Goal: Transaction & Acquisition: Purchase product/service

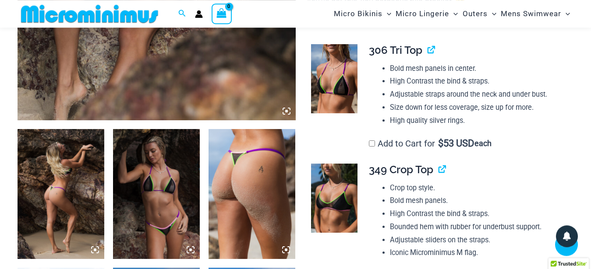
scroll to position [349, 0]
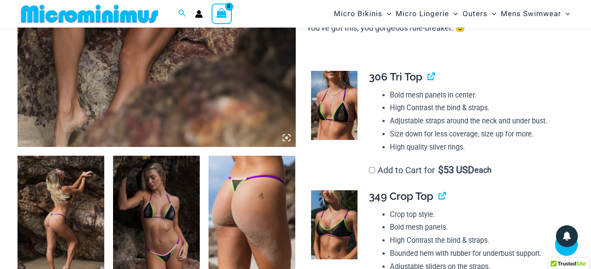
click at [332, 102] on img at bounding box center [334, 105] width 46 height 69
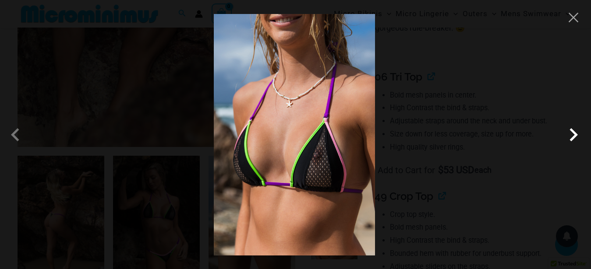
click at [570, 137] on span at bounding box center [573, 135] width 26 height 26
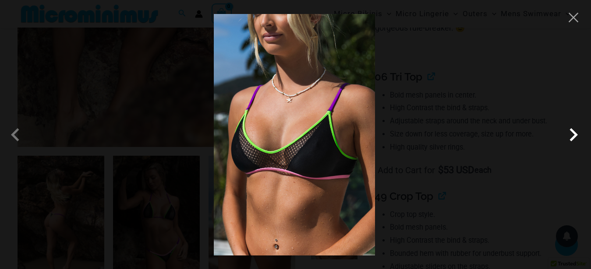
click at [570, 135] on span at bounding box center [573, 135] width 26 height 26
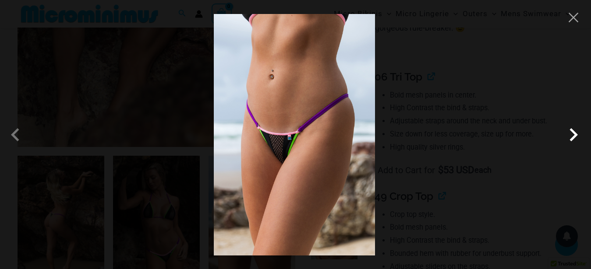
click at [580, 136] on span at bounding box center [573, 135] width 26 height 26
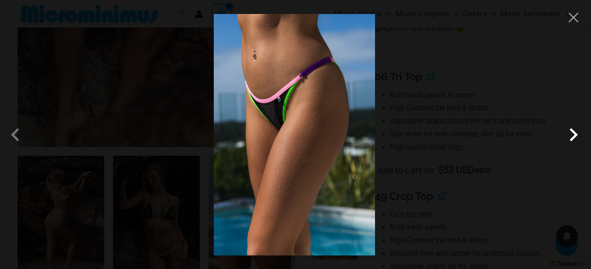
click at [574, 137] on span at bounding box center [573, 135] width 26 height 26
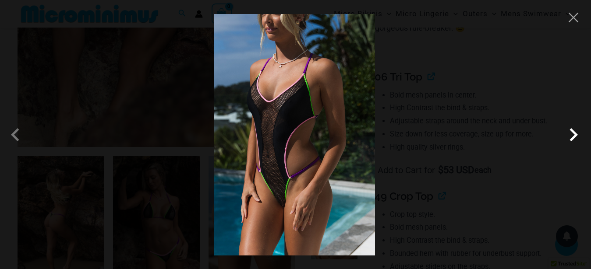
click at [574, 137] on span at bounding box center [573, 135] width 26 height 26
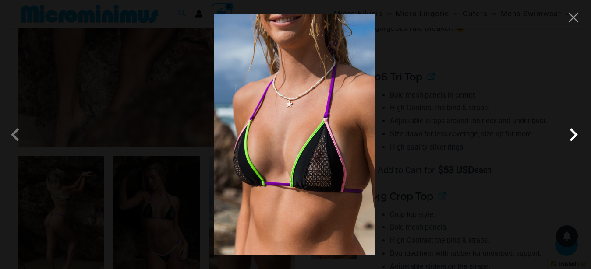
click at [574, 136] on span at bounding box center [573, 135] width 26 height 26
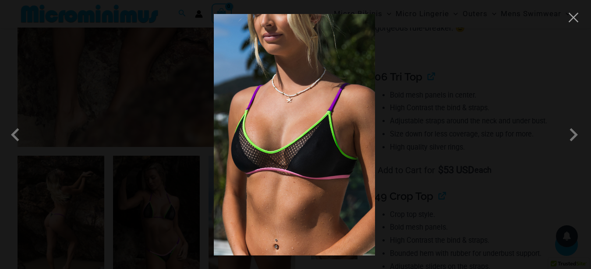
click at [540, 113] on div at bounding box center [295, 134] width 591 height 269
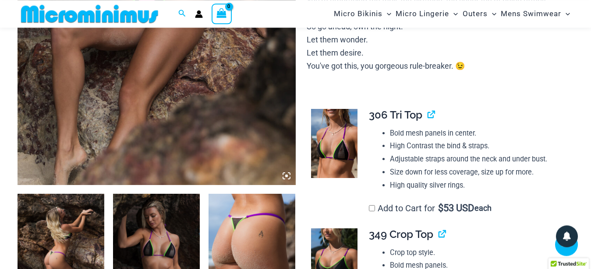
scroll to position [215, 0]
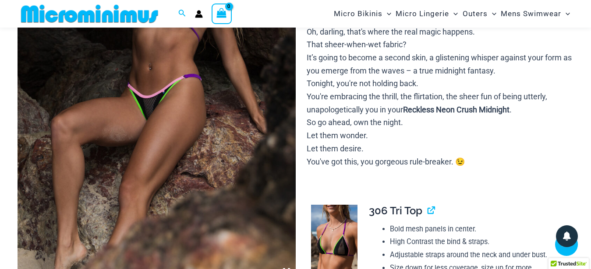
click at [149, 116] on img at bounding box center [157, 72] width 278 height 417
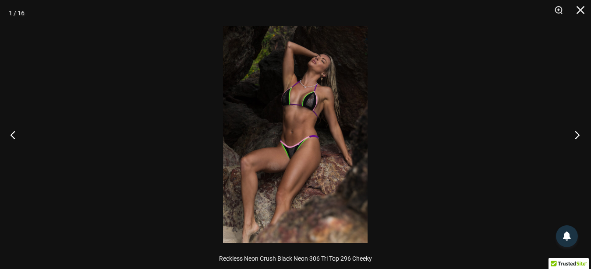
click at [571, 130] on button "Next" at bounding box center [574, 135] width 33 height 44
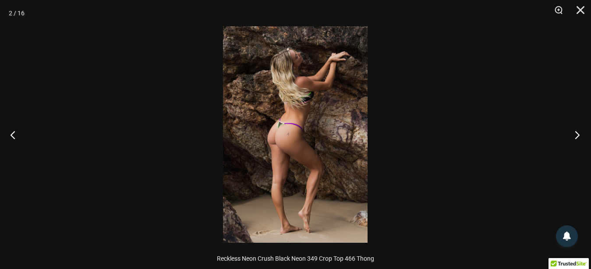
click at [571, 130] on button "Next" at bounding box center [574, 135] width 33 height 44
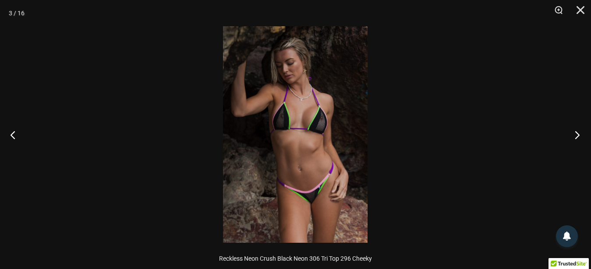
click at [576, 136] on button "Next" at bounding box center [574, 135] width 33 height 44
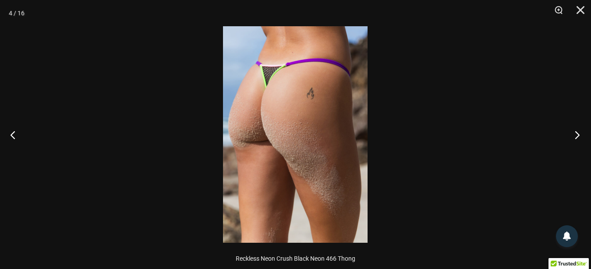
click at [574, 134] on button "Next" at bounding box center [574, 135] width 33 height 44
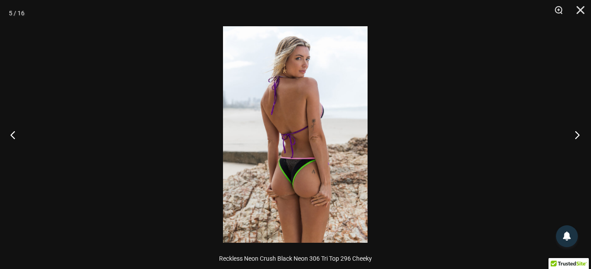
click at [574, 134] on button "Next" at bounding box center [574, 135] width 33 height 44
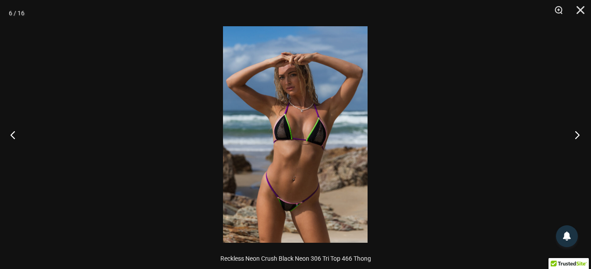
click at [574, 134] on button "Next" at bounding box center [574, 135] width 33 height 44
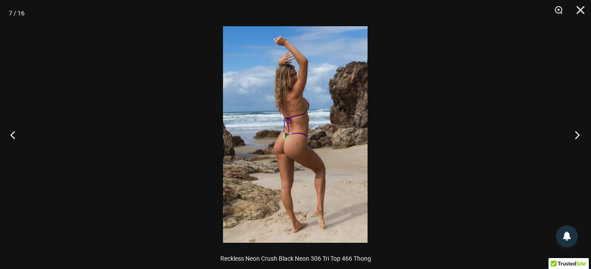
click at [574, 134] on button "Next" at bounding box center [574, 135] width 33 height 44
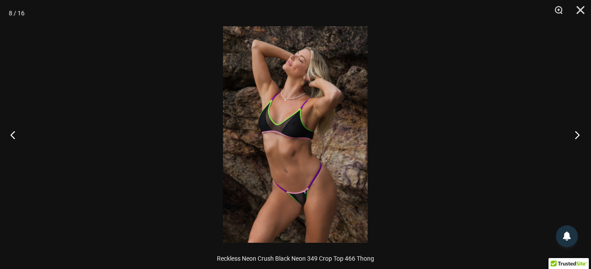
click at [574, 134] on button "Next" at bounding box center [574, 135] width 33 height 44
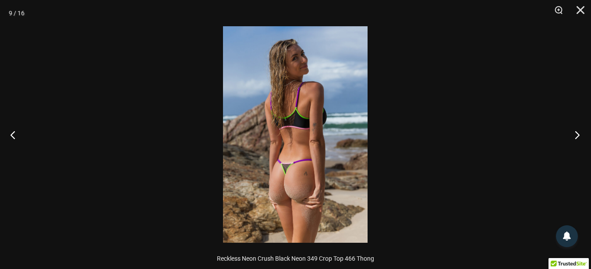
click at [574, 134] on button "Next" at bounding box center [574, 135] width 33 height 44
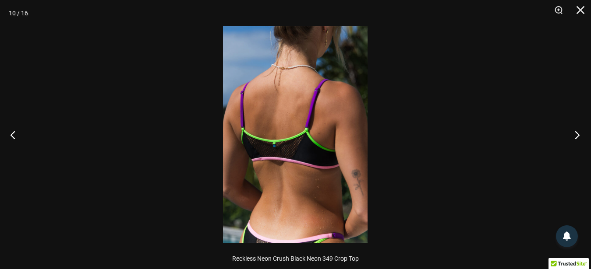
click at [574, 134] on button "Next" at bounding box center [574, 135] width 33 height 44
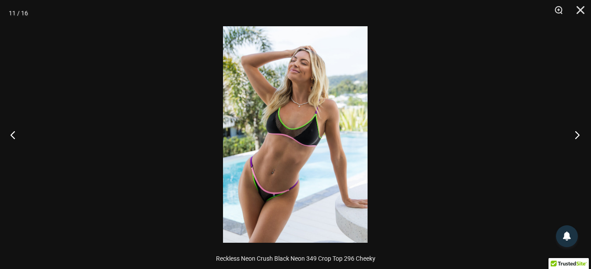
click at [574, 134] on button "Next" at bounding box center [574, 135] width 33 height 44
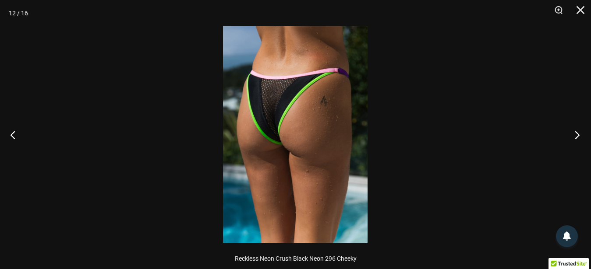
click at [574, 134] on button "Next" at bounding box center [574, 135] width 33 height 44
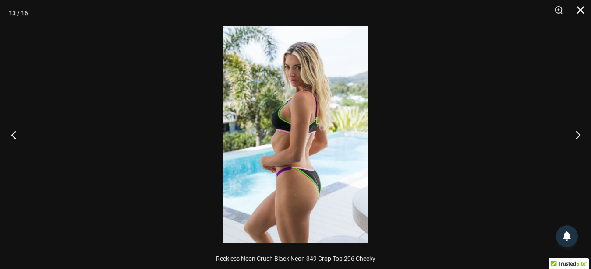
click at [17, 136] on button "Previous" at bounding box center [16, 135] width 33 height 44
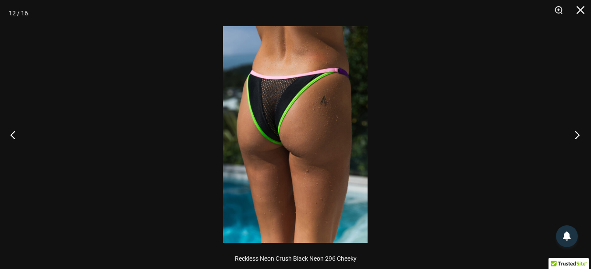
click at [574, 128] on button "Next" at bounding box center [574, 135] width 33 height 44
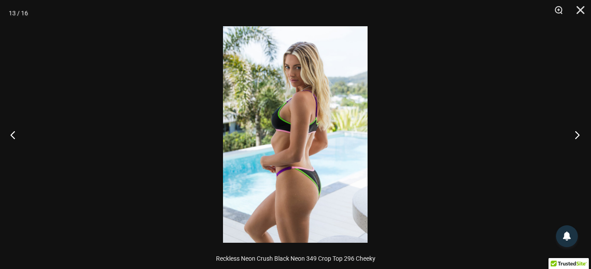
click at [574, 128] on button "Next" at bounding box center [574, 135] width 33 height 44
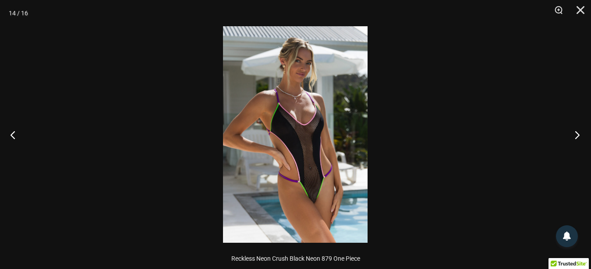
click at [574, 128] on button "Next" at bounding box center [574, 135] width 33 height 44
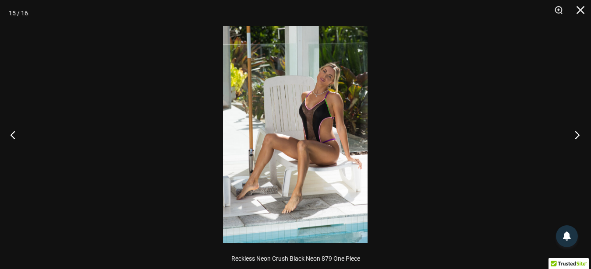
click at [574, 128] on button "Next" at bounding box center [574, 135] width 33 height 44
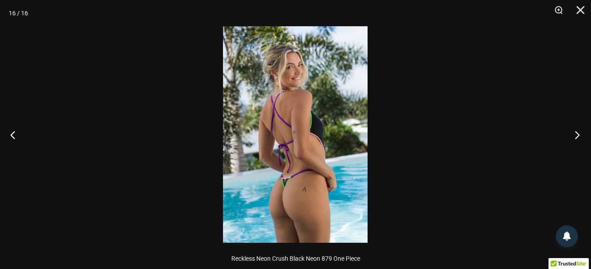
click at [574, 128] on button "Next" at bounding box center [574, 135] width 33 height 44
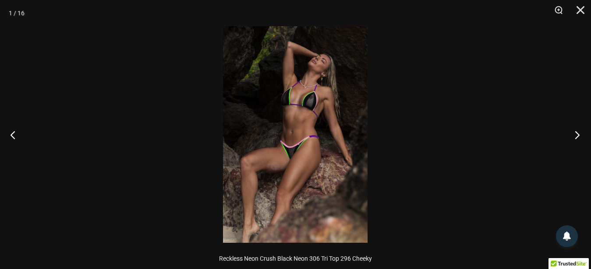
click at [574, 128] on button "Next" at bounding box center [574, 135] width 33 height 44
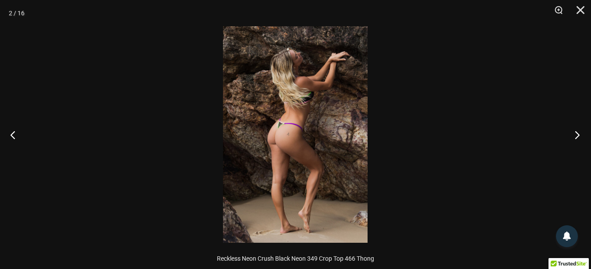
click at [574, 128] on button "Next" at bounding box center [574, 135] width 33 height 44
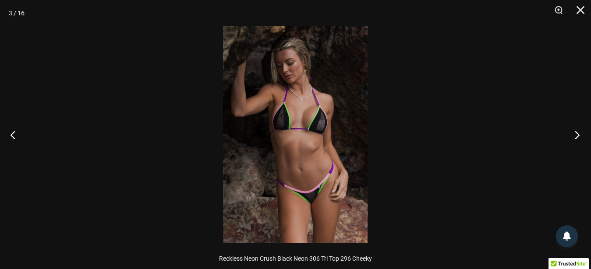
click at [570, 127] on button "Next" at bounding box center [574, 135] width 33 height 44
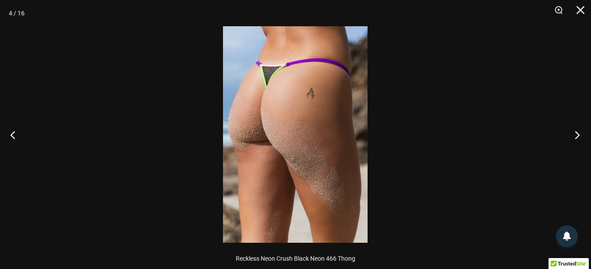
click at [570, 127] on button "Next" at bounding box center [574, 135] width 33 height 44
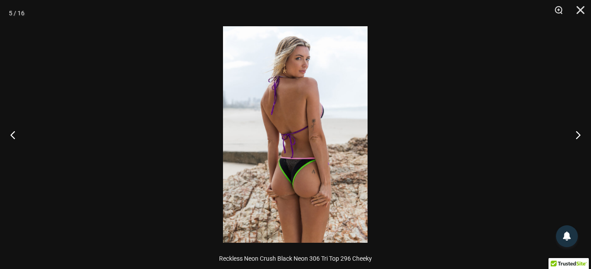
click at [478, 68] on div at bounding box center [295, 134] width 591 height 269
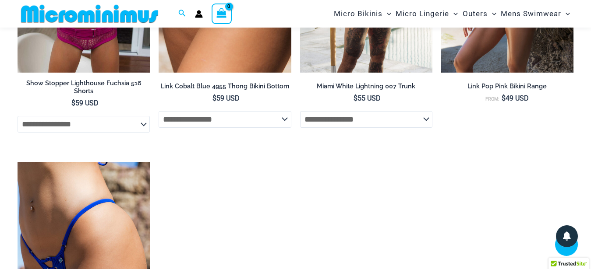
scroll to position [2180, 0]
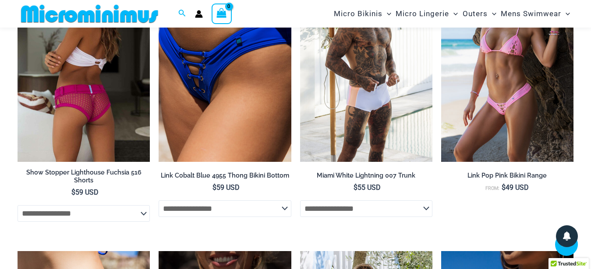
click at [98, 74] on img at bounding box center [84, 63] width 132 height 198
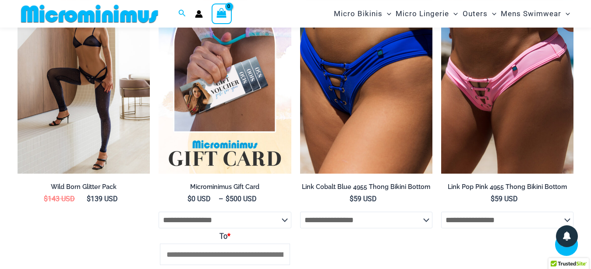
scroll to position [1332, 0]
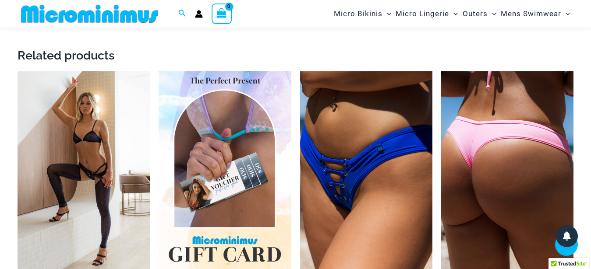
click at [489, 141] on img at bounding box center [507, 170] width 132 height 198
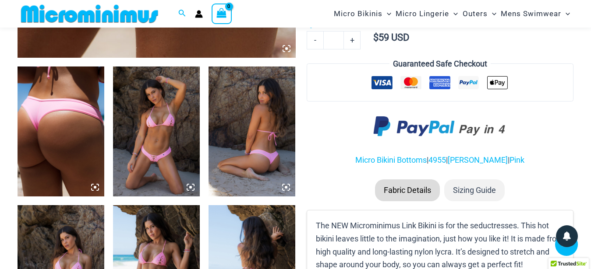
scroll to position [528, 0]
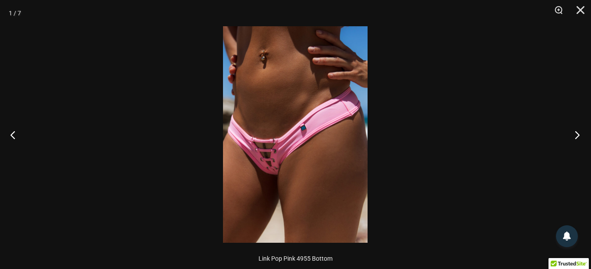
click at [574, 133] on button "Next" at bounding box center [574, 135] width 33 height 44
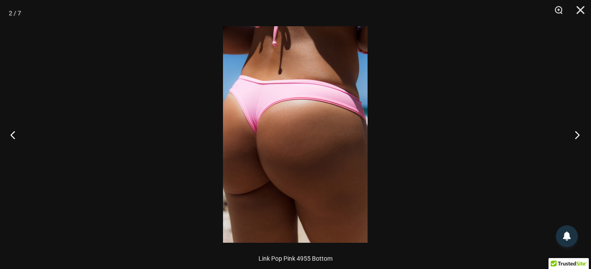
click at [574, 134] on button "Next" at bounding box center [574, 135] width 33 height 44
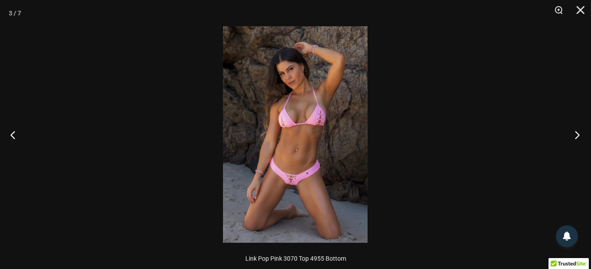
click at [580, 135] on button "Next" at bounding box center [574, 135] width 33 height 44
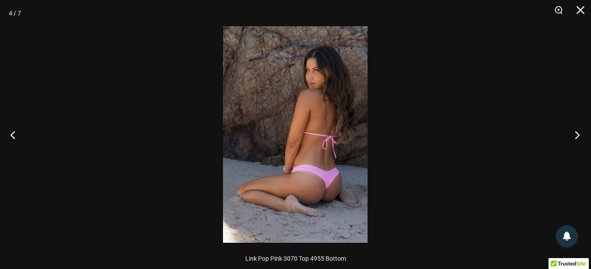
click at [580, 134] on button "Next" at bounding box center [574, 135] width 33 height 44
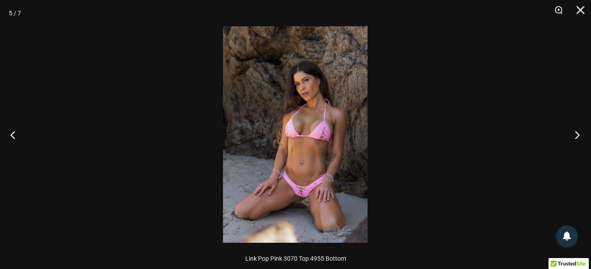
click at [572, 132] on button "Next" at bounding box center [574, 135] width 33 height 44
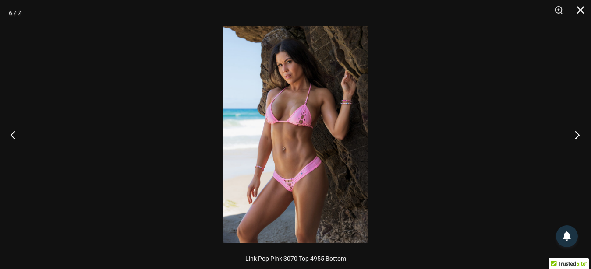
click at [572, 132] on button "Next" at bounding box center [574, 135] width 33 height 44
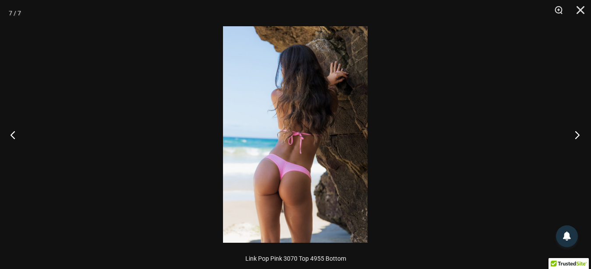
click at [573, 132] on button "Next" at bounding box center [574, 135] width 33 height 44
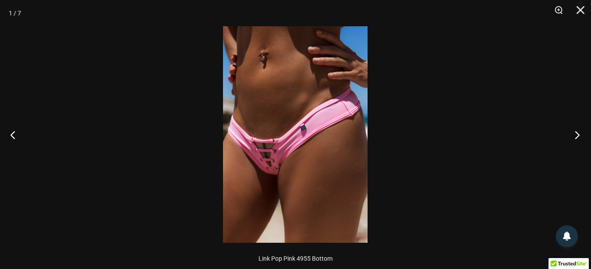
click at [580, 137] on button "Next" at bounding box center [574, 135] width 33 height 44
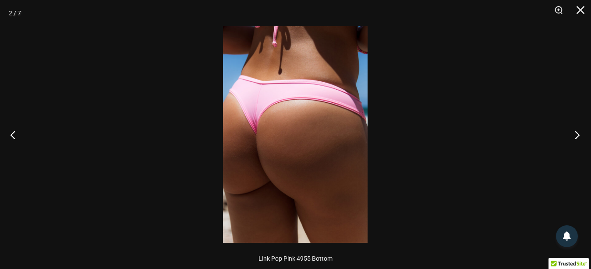
click at [579, 136] on button "Next" at bounding box center [574, 135] width 33 height 44
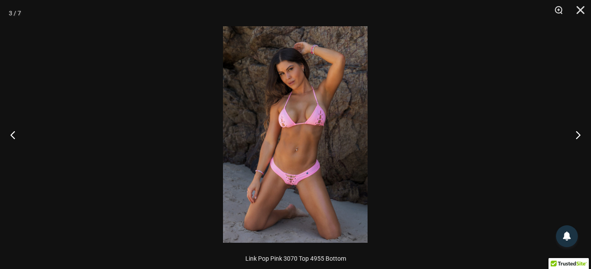
click at [463, 82] on div at bounding box center [295, 134] width 591 height 269
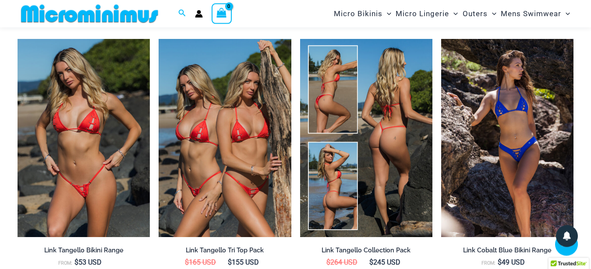
scroll to position [1064, 0]
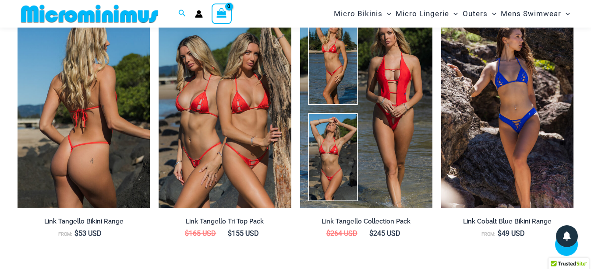
click at [82, 97] on img at bounding box center [84, 109] width 132 height 198
